Goal: Check status: Check status

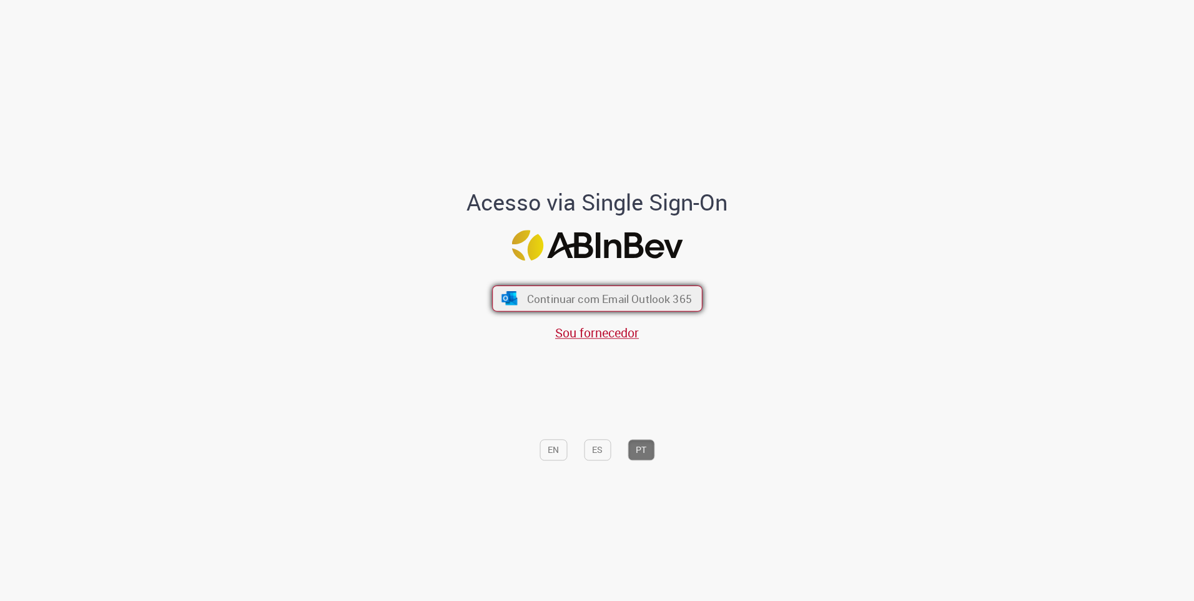
click at [587, 301] on span "Continuar com Email Outlook 365" at bounding box center [609, 298] width 165 height 14
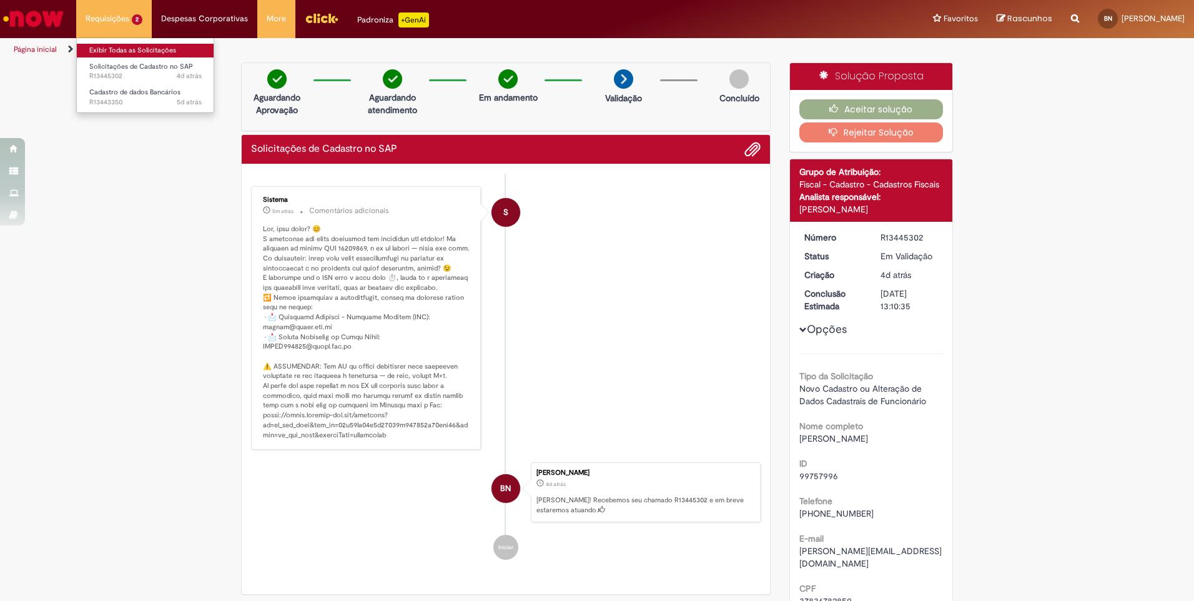
click at [134, 50] on link "Exibir Todas as Solicitações" at bounding box center [145, 51] width 137 height 14
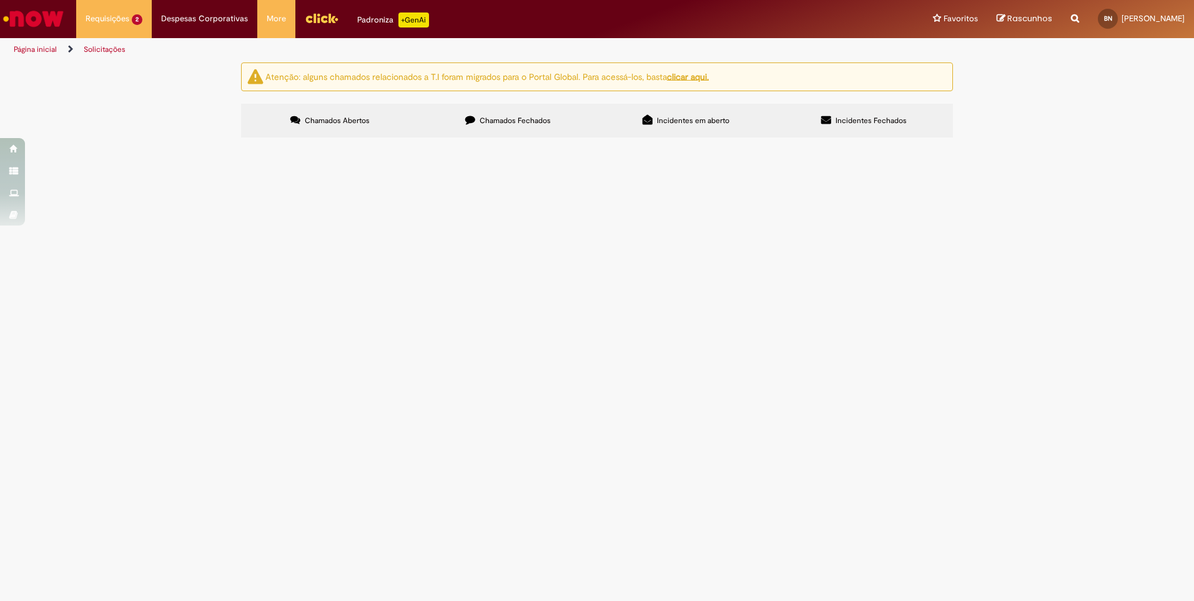
click at [0, 0] on div at bounding box center [0, 0] width 0 height 0
click at [515, 118] on span "Chamados Fechados" at bounding box center [515, 121] width 71 height 10
click at [684, 116] on span "Incidentes em aberto" at bounding box center [693, 121] width 72 height 10
click at [877, 120] on span "Incidentes Fechados" at bounding box center [871, 121] width 71 height 10
click at [203, 46] on link "Minhas Despesas" at bounding box center [235, 51] width 167 height 14
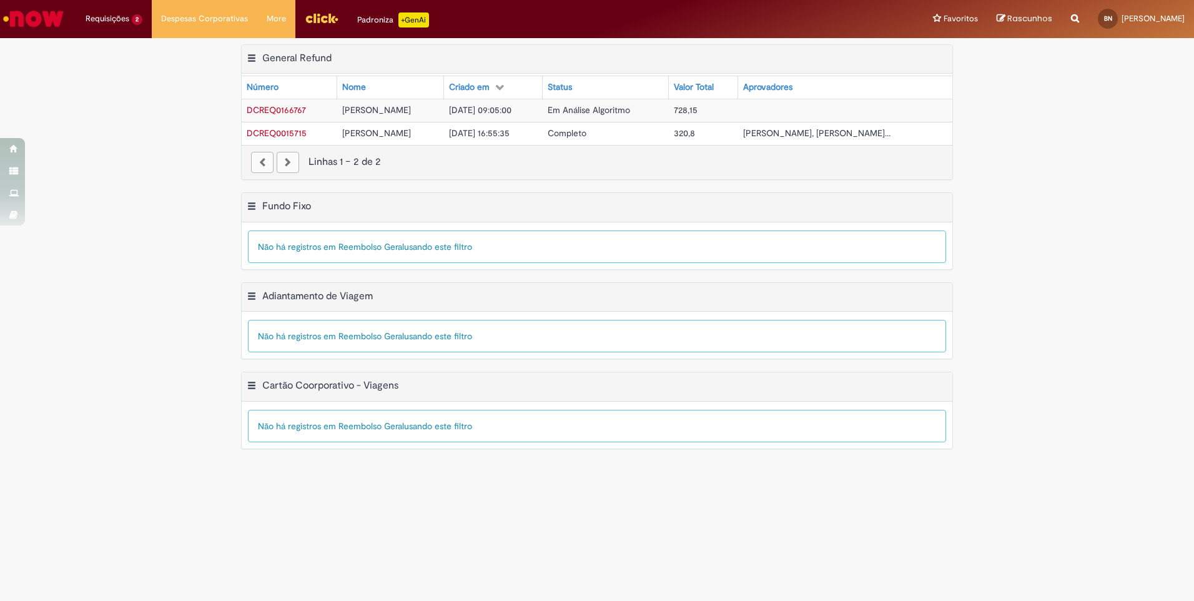
click at [381, 109] on span "[PERSON_NAME]" at bounding box center [376, 109] width 69 height 11
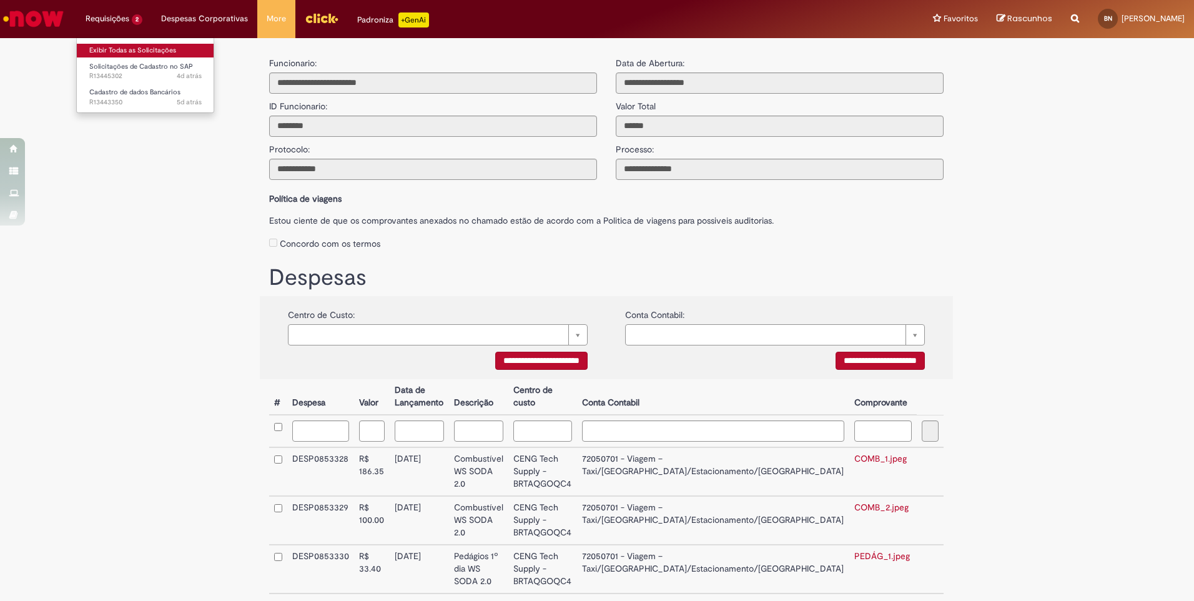
click at [129, 51] on link "Exibir Todas as Solicitações" at bounding box center [145, 51] width 137 height 14
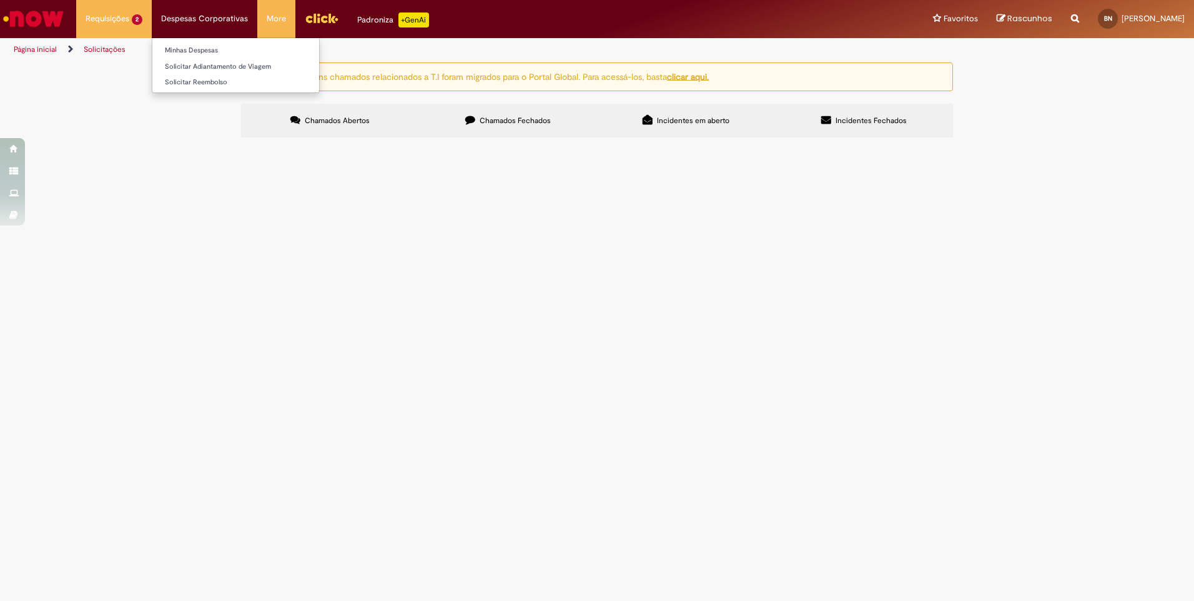
click at [152, 19] on li "Despesas Corporativas Minhas Despesas Solicitar Adiantamento de Viagem Solicita…" at bounding box center [114, 18] width 76 height 37
click at [204, 49] on link "Minhas Despesas" at bounding box center [235, 51] width 167 height 14
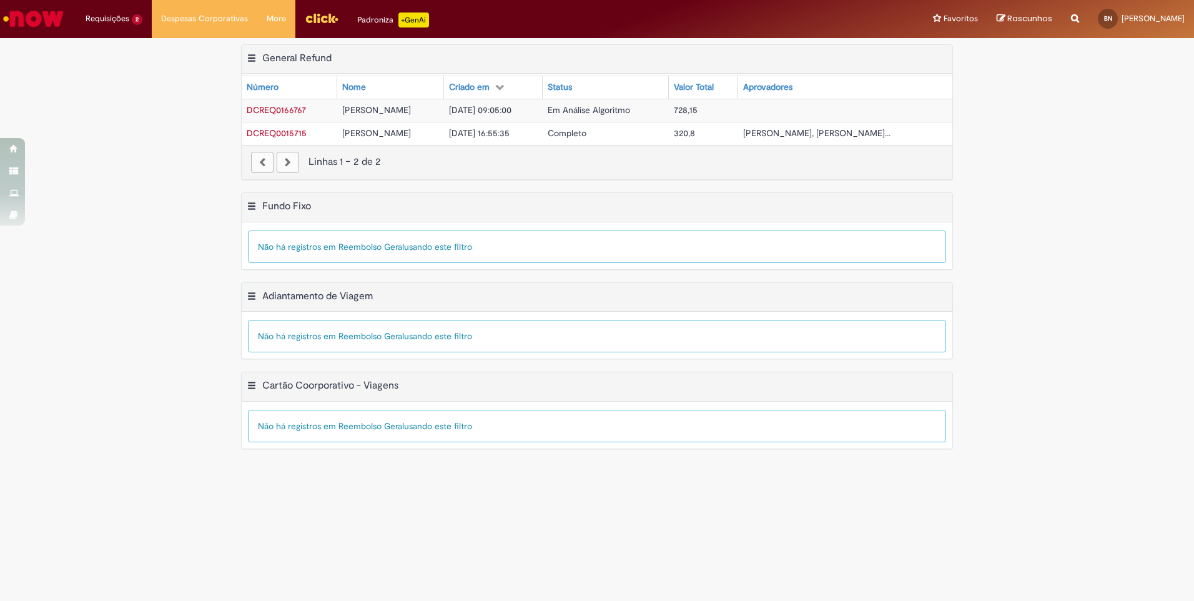
click at [836, 132] on span "[PERSON_NAME], [PERSON_NAME]..." at bounding box center [816, 132] width 147 height 11
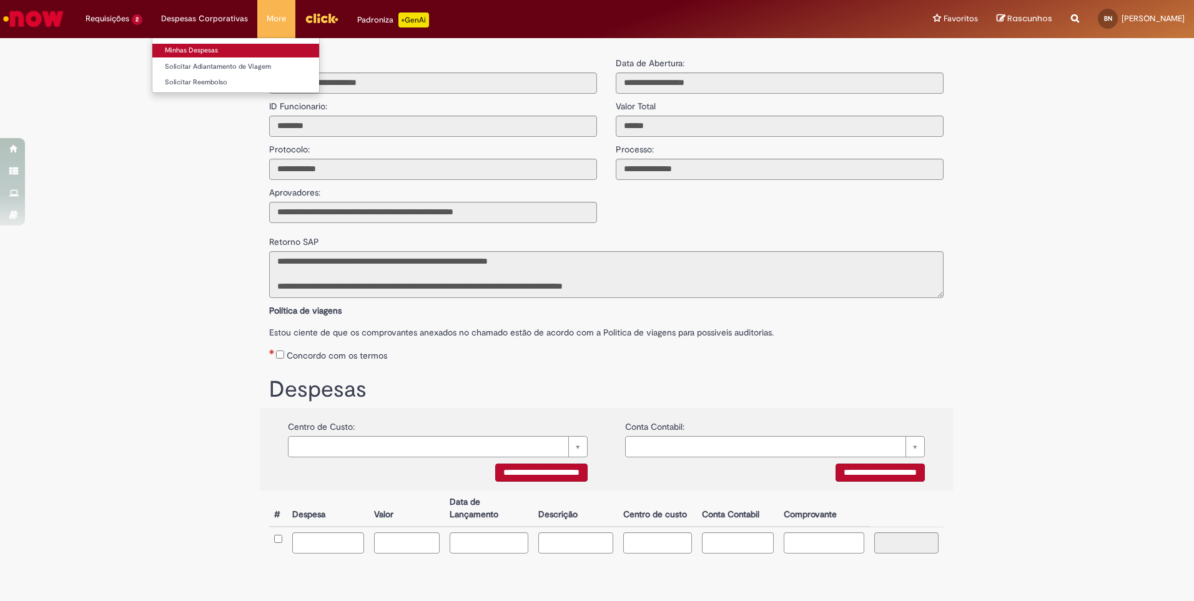
click at [197, 48] on link "Minhas Despesas" at bounding box center [235, 51] width 167 height 14
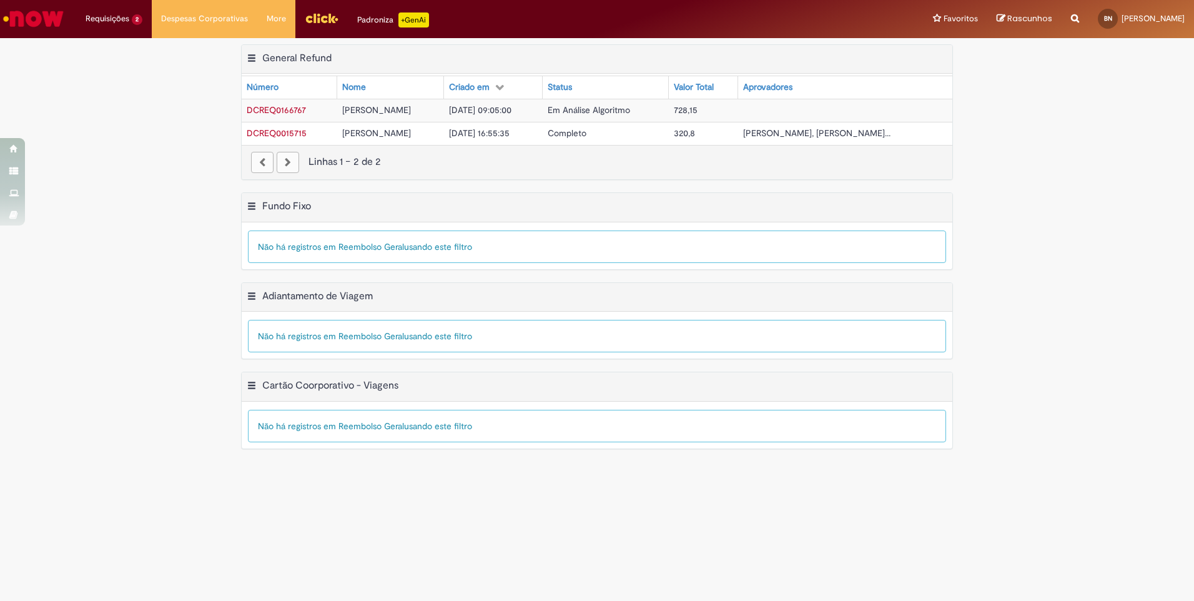
click at [512, 109] on span "[DATE] 09:05:00" at bounding box center [480, 109] width 62 height 11
